Goal: Information Seeking & Learning: Learn about a topic

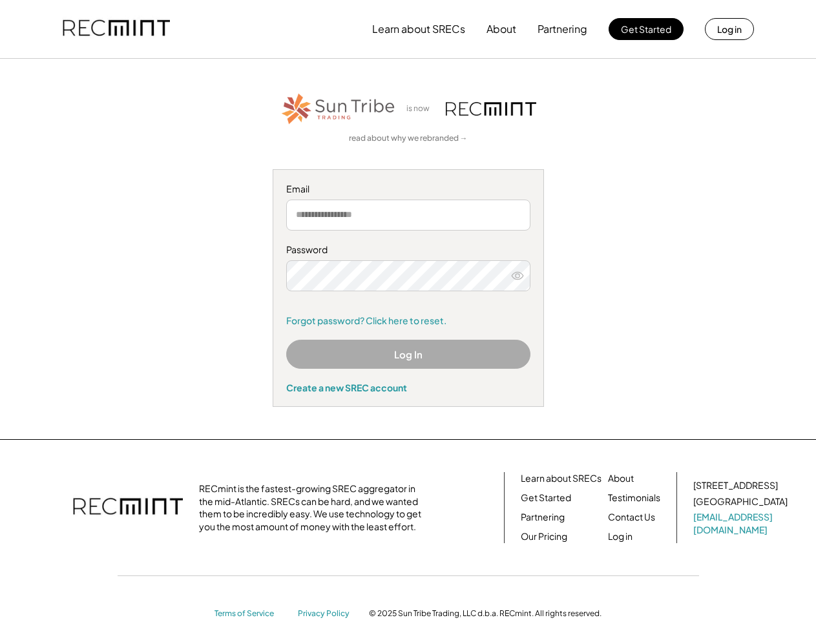
click at [407, 310] on div "Password Remember me Forgot password? Click here to reset." at bounding box center [408, 284] width 244 height 83
click at [407, 29] on button "Learn about SRECs" at bounding box center [418, 29] width 93 height 26
click at [408, 29] on button "Learn about SRECs" at bounding box center [418, 29] width 93 height 26
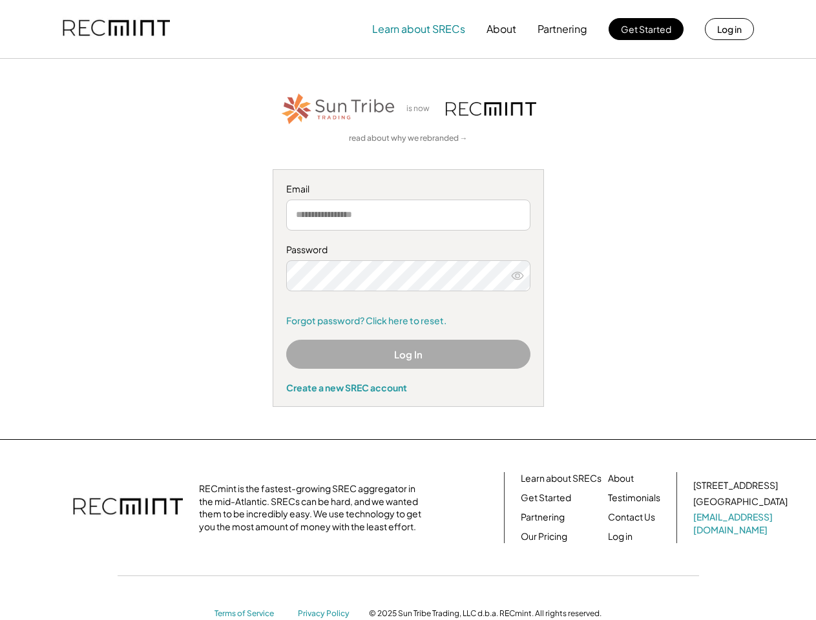
click at [116, 29] on img at bounding box center [116, 29] width 107 height 44
click at [562, 29] on button "Partnering" at bounding box center [562, 29] width 50 height 26
click at [418, 29] on button "Learn about SRECs" at bounding box center [418, 29] width 93 height 26
click at [501, 29] on button "About" at bounding box center [501, 29] width 30 height 26
